Goal: Check status: Check status

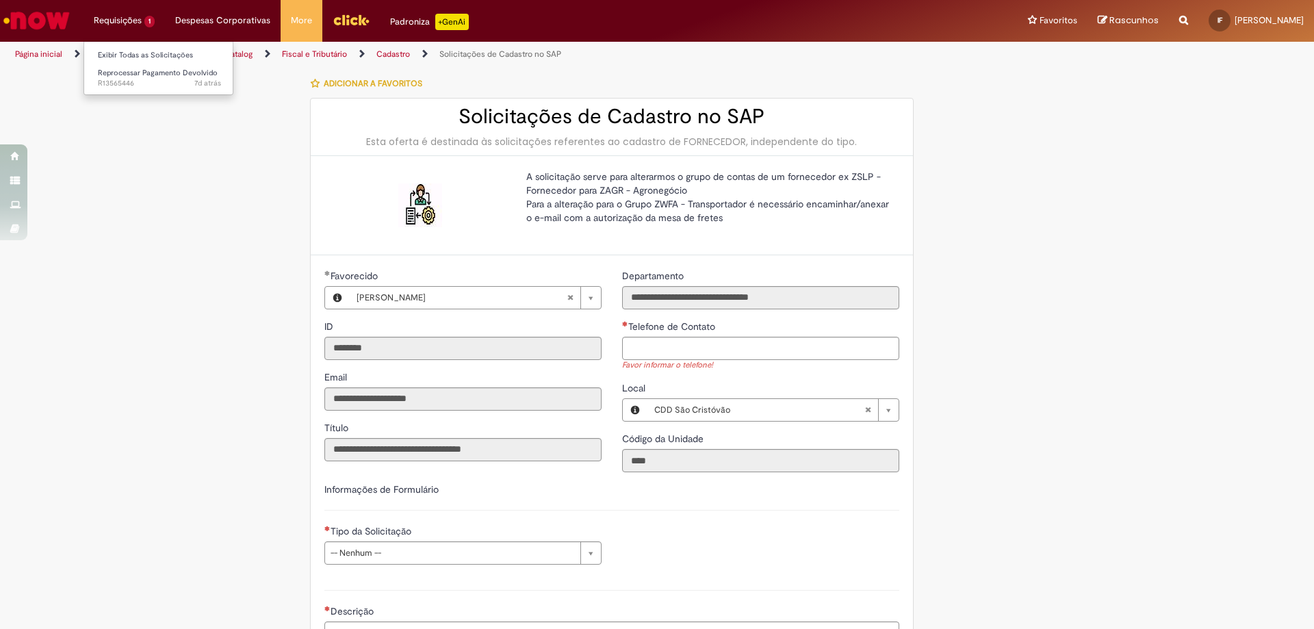
click at [128, 35] on li "Requisições 1 Exibir Todas as Solicitações Reprocessar Pagamento Devolvido 7d a…" at bounding box center [124, 20] width 81 height 41
click at [136, 49] on link "Exibir Todas as Solicitações" at bounding box center [159, 55] width 151 height 15
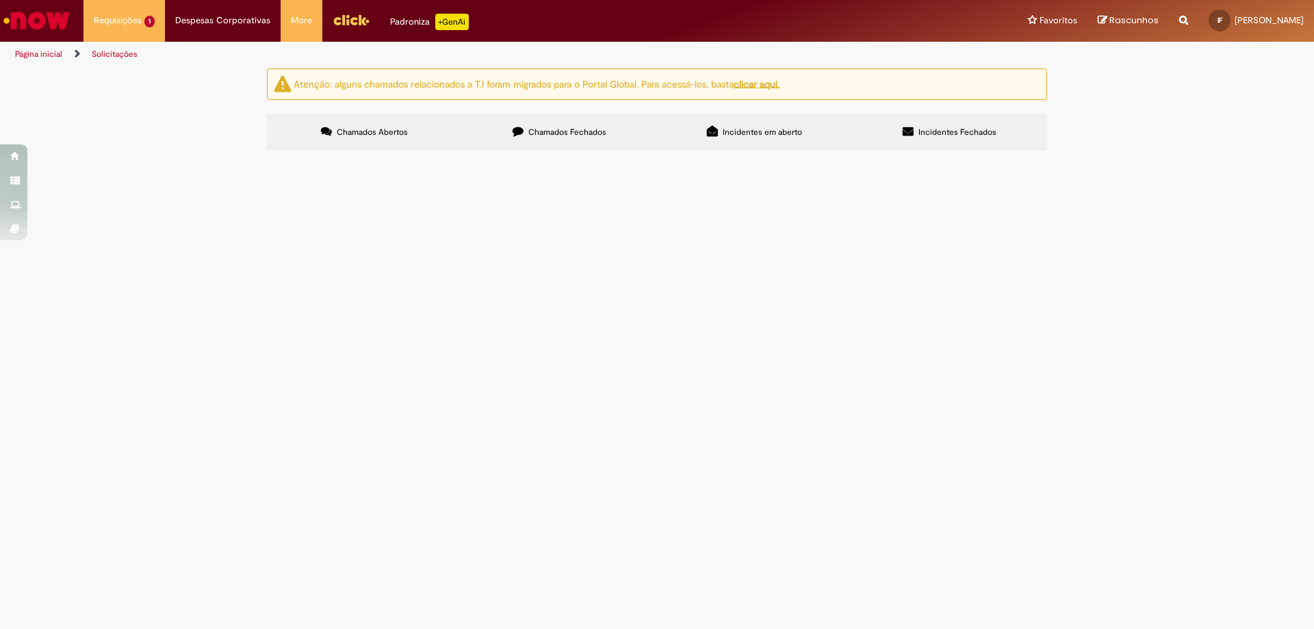
click at [0, 0] on span "Tentativa de pagamento realizada no dia [DATE] no valor de R$ 28.000,00, mal su…" at bounding box center [0, 0] width 0 height 0
click at [745, 421] on main "Solicitações Atenção: alguns chamados relacionados a T.I foram migrados para o …" at bounding box center [657, 348] width 1314 height 561
click at [0, 0] on span "Tentativa de pagamento realizada no dia [DATE] no valor de R$ 28.000,00, mal su…" at bounding box center [0, 0] width 0 height 0
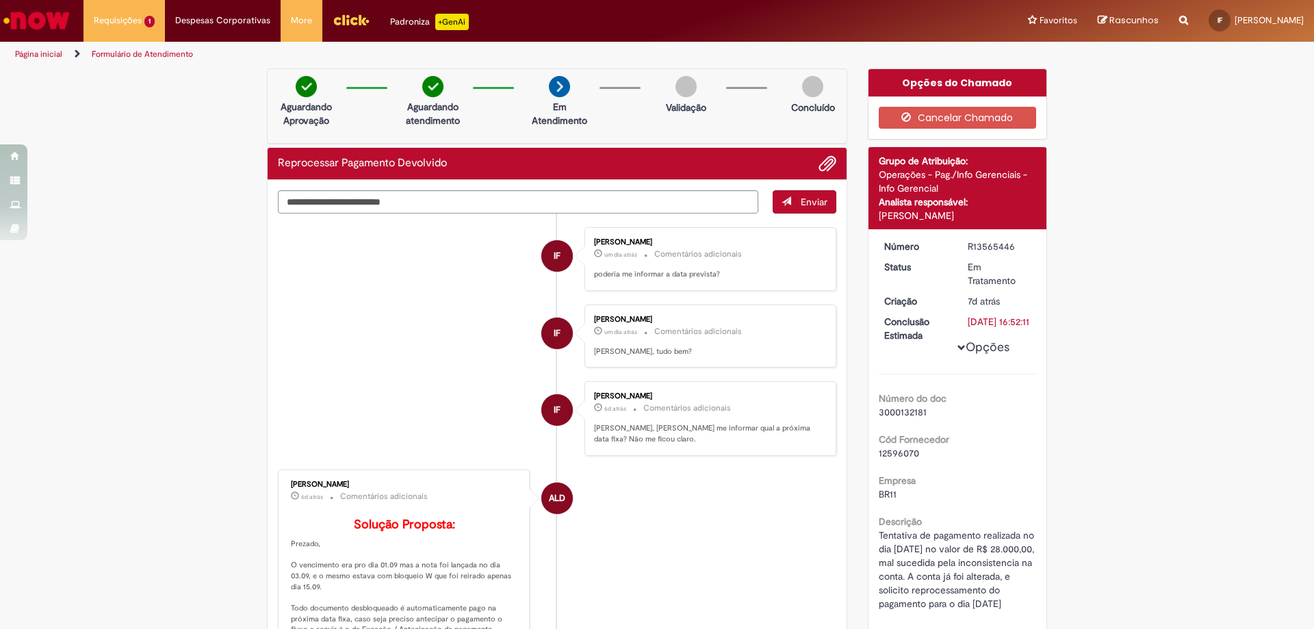
click at [539, 188] on div "Enviar IF [PERSON_NAME] um dia atrás um dia atrás Comentários adicionais poderi…" at bounding box center [557, 597] width 579 height 834
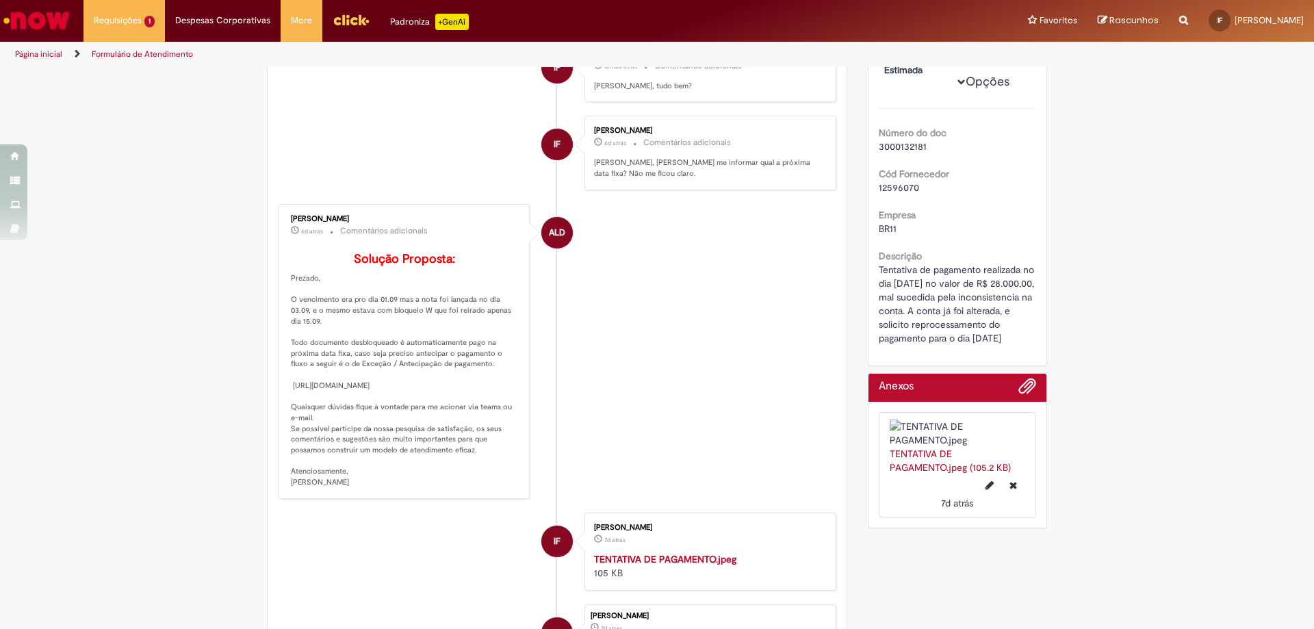
scroll to position [266, 0]
drag, startPoint x: 363, startPoint y: 326, endPoint x: 433, endPoint y: 324, distance: 69.9
click at [433, 324] on p "Solução Proposta: Prezado, O vencimento era pro dia 01.09 mas a nota foi lançad…" at bounding box center [405, 369] width 228 height 235
drag, startPoint x: 365, startPoint y: 333, endPoint x: 422, endPoint y: 330, distance: 56.9
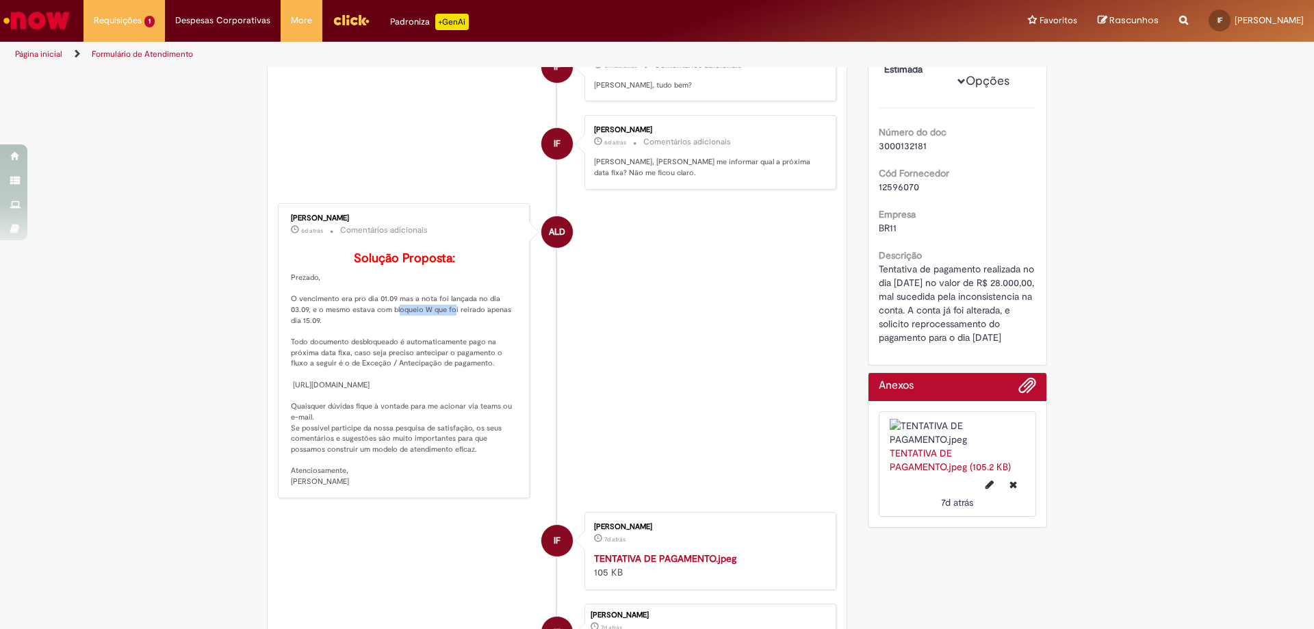
click at [422, 330] on p "Solução Proposta: Prezado, O vencimento era pro dia 01.09 mas a nota foi lançad…" at bounding box center [405, 369] width 228 height 235
click at [349, 357] on p "Solução Proposta: Prezado, O vencimento era pro dia 01.09 mas a nota foi lançad…" at bounding box center [405, 369] width 228 height 235
drag, startPoint x: 327, startPoint y: 355, endPoint x: 379, endPoint y: 359, distance: 52.8
click at [379, 359] on p "Solução Proposta: Prezado, O vencimento era pro dia 01.09 mas a nota foi lançad…" at bounding box center [405, 369] width 228 height 235
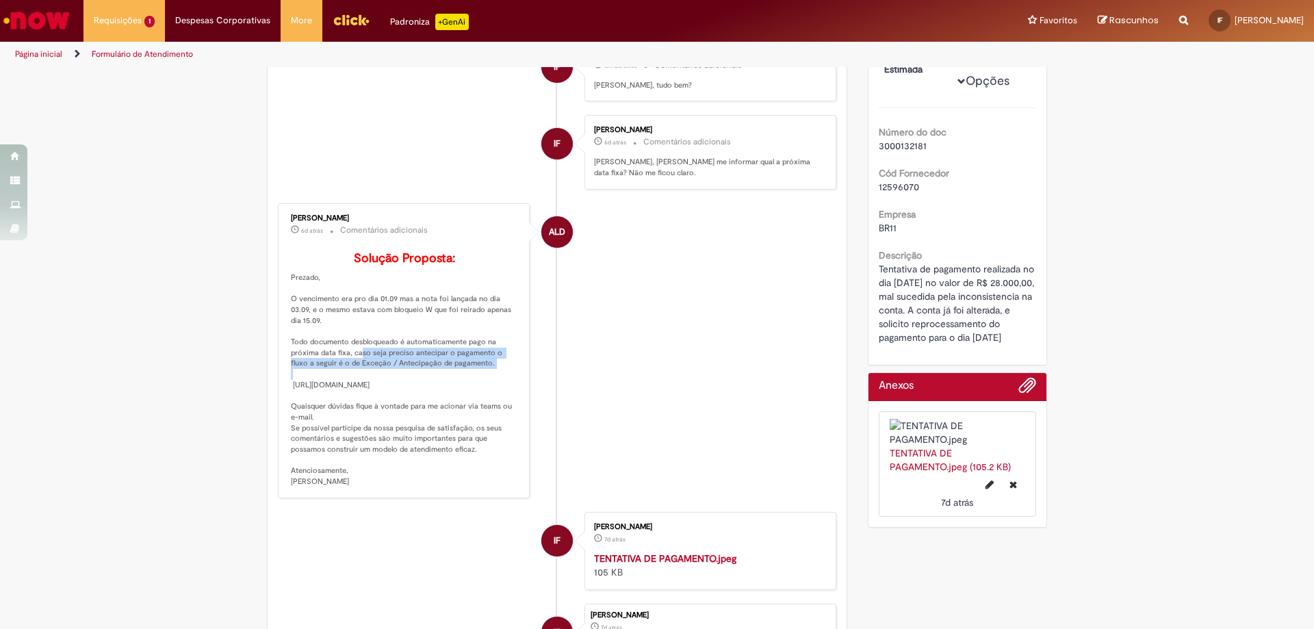
drag, startPoint x: 348, startPoint y: 362, endPoint x: 524, endPoint y: 375, distance: 176.4
click at [524, 375] on div "[PERSON_NAME] 6d atrás 6 dias atrás Comentários adicionais Solução Proposta: Pr…" at bounding box center [404, 350] width 252 height 295
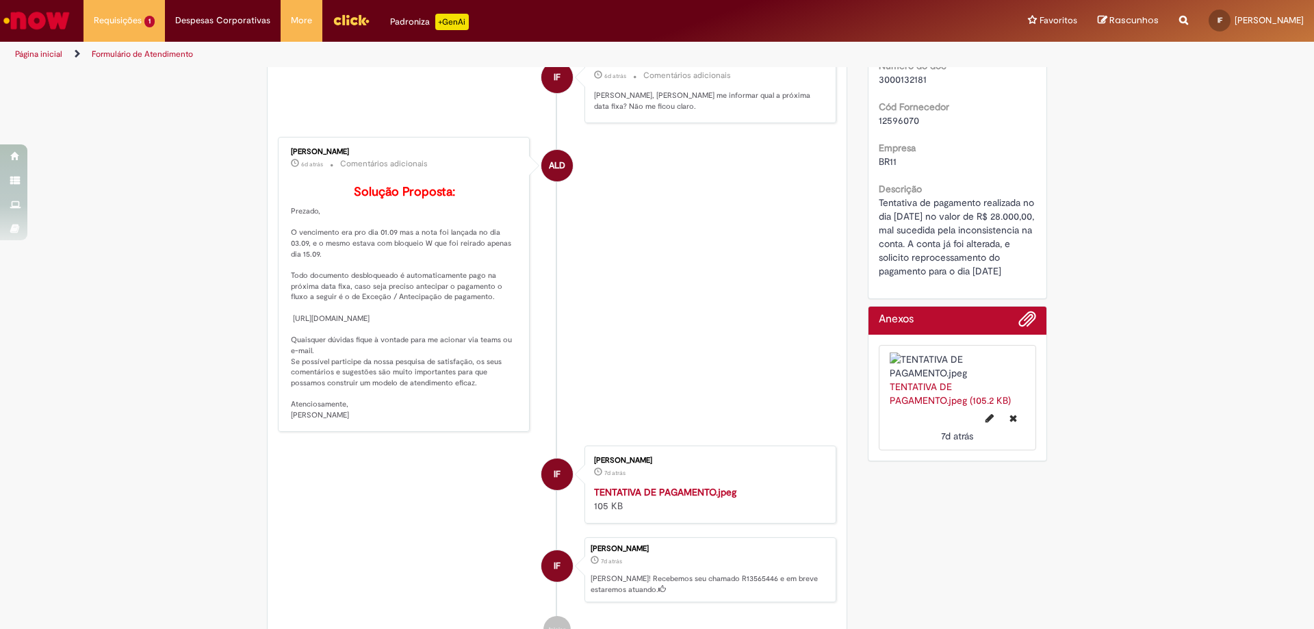
scroll to position [342, 0]
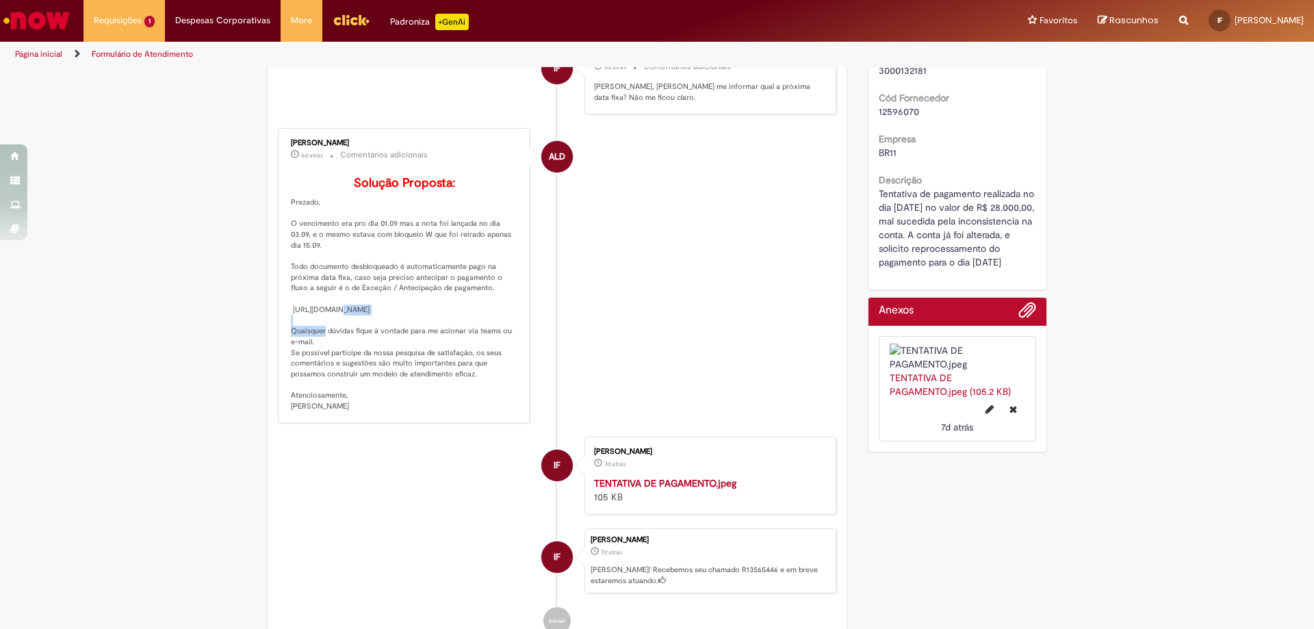
drag, startPoint x: 324, startPoint y: 322, endPoint x: 387, endPoint y: 315, distance: 62.7
click at [387, 315] on p "Solução Proposta: Prezado, O vencimento era pro dia 01.09 mas a nota foi lançad…" at bounding box center [405, 294] width 228 height 235
click at [490, 317] on p "Solução Proposta: Prezado, O vencimento era pro dia 01.09 mas a nota foi lançad…" at bounding box center [405, 294] width 228 height 235
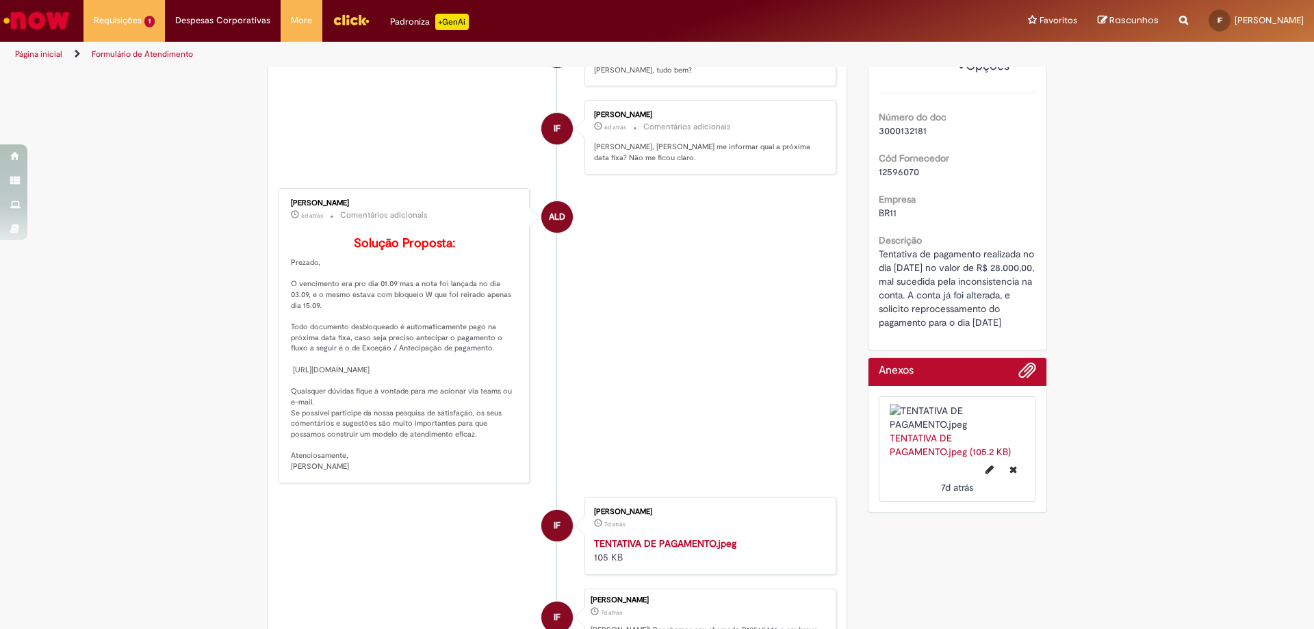
scroll to position [0, 0]
